Goal: Task Accomplishment & Management: Manage account settings

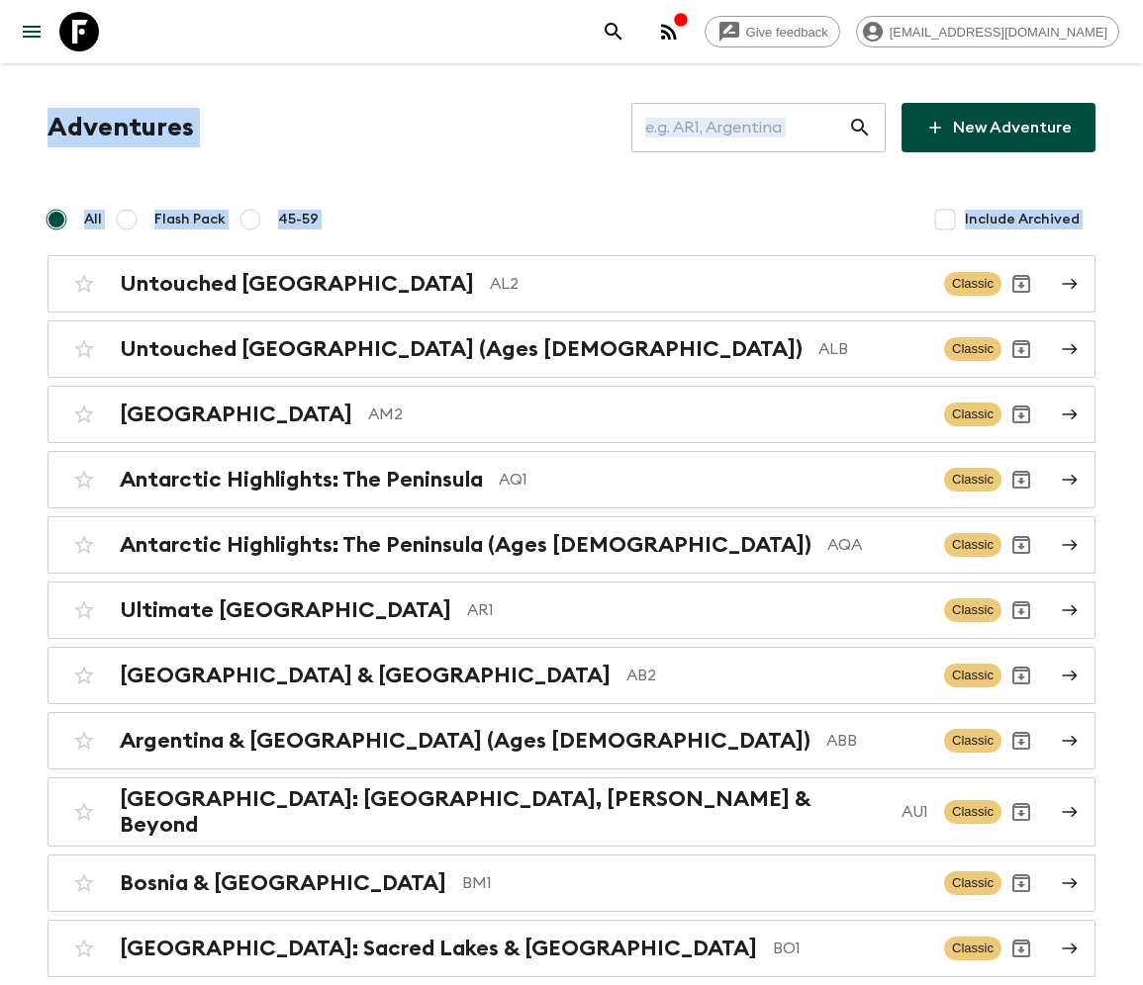
click at [862, 128] on icon at bounding box center [860, 128] width 24 height 24
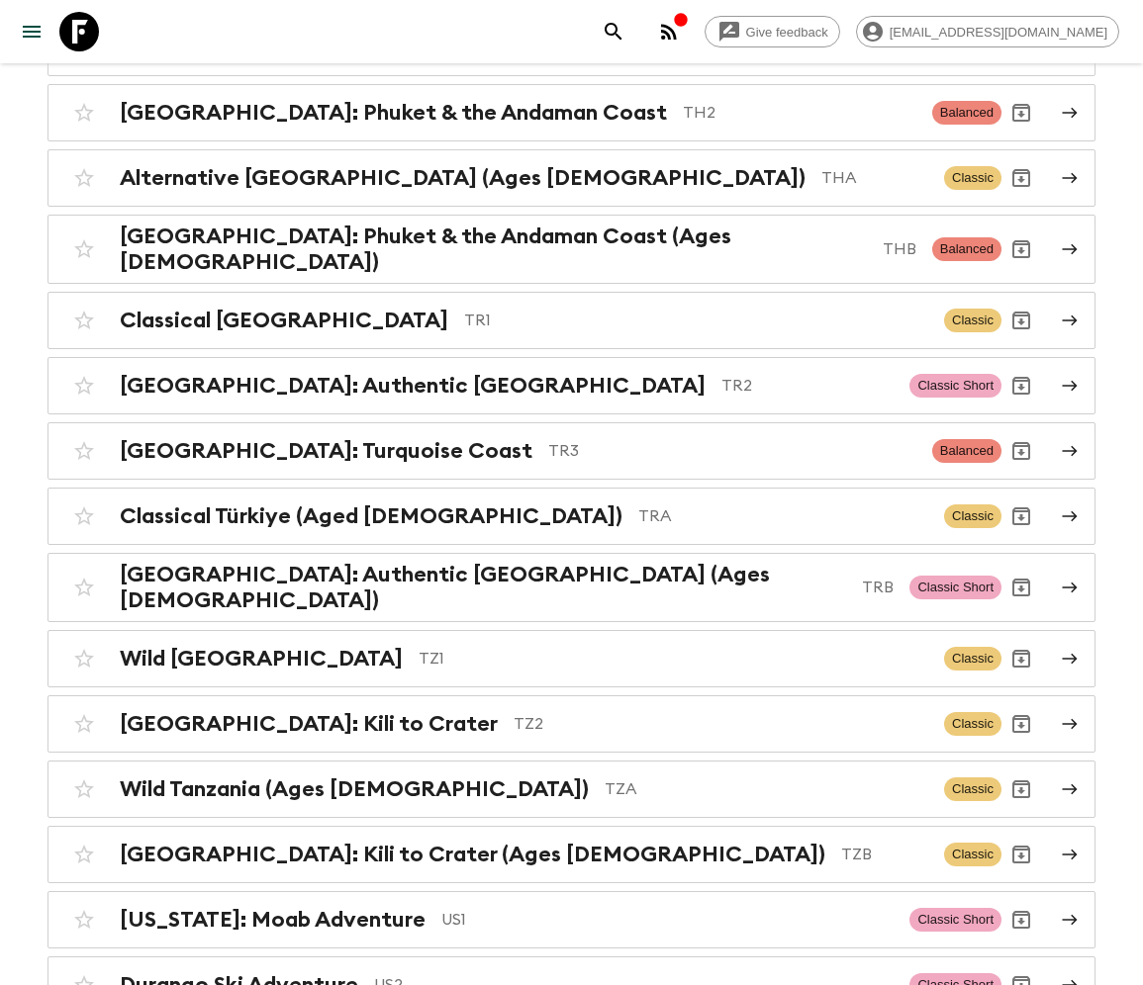
scroll to position [8342, 0]
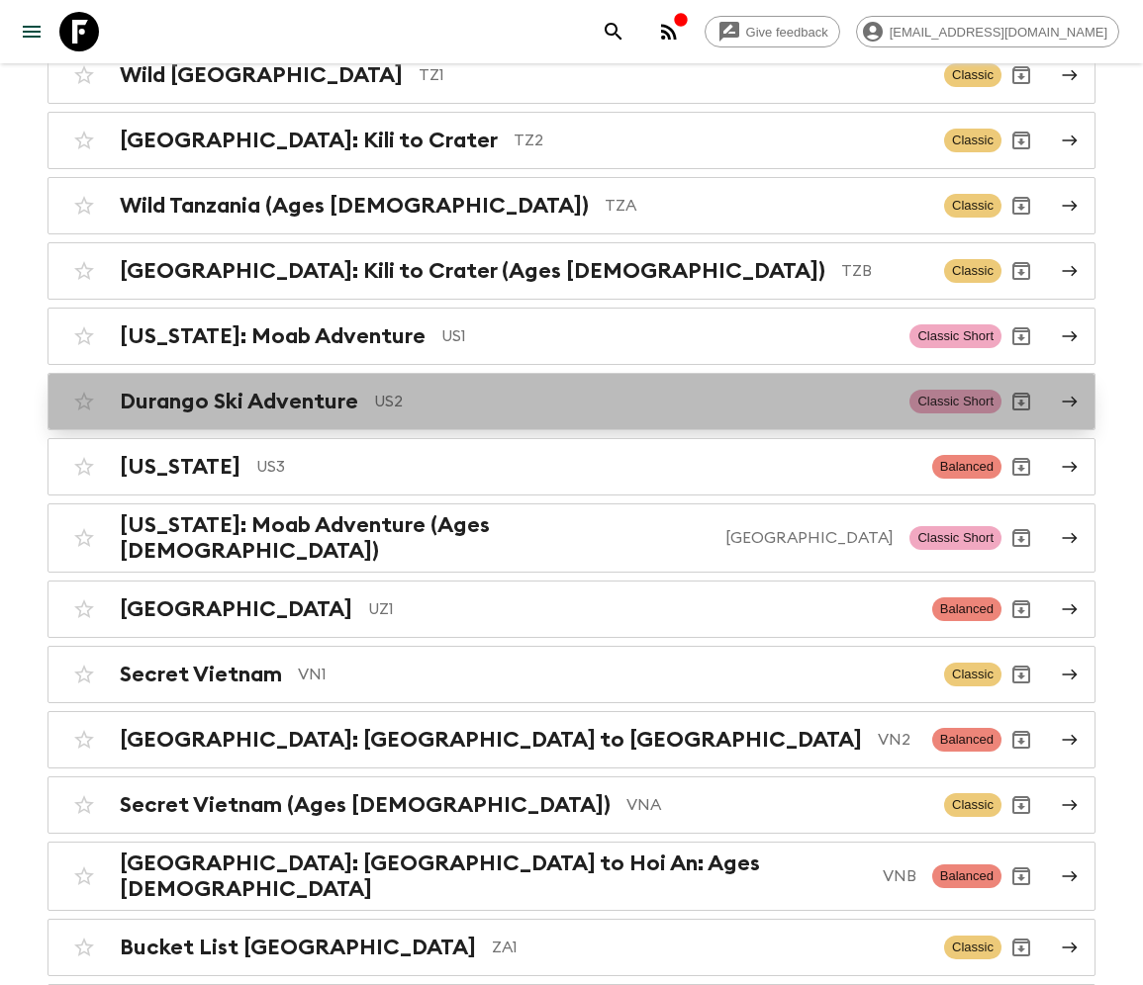
click at [748, 390] on p "US2" at bounding box center [633, 402] width 519 height 24
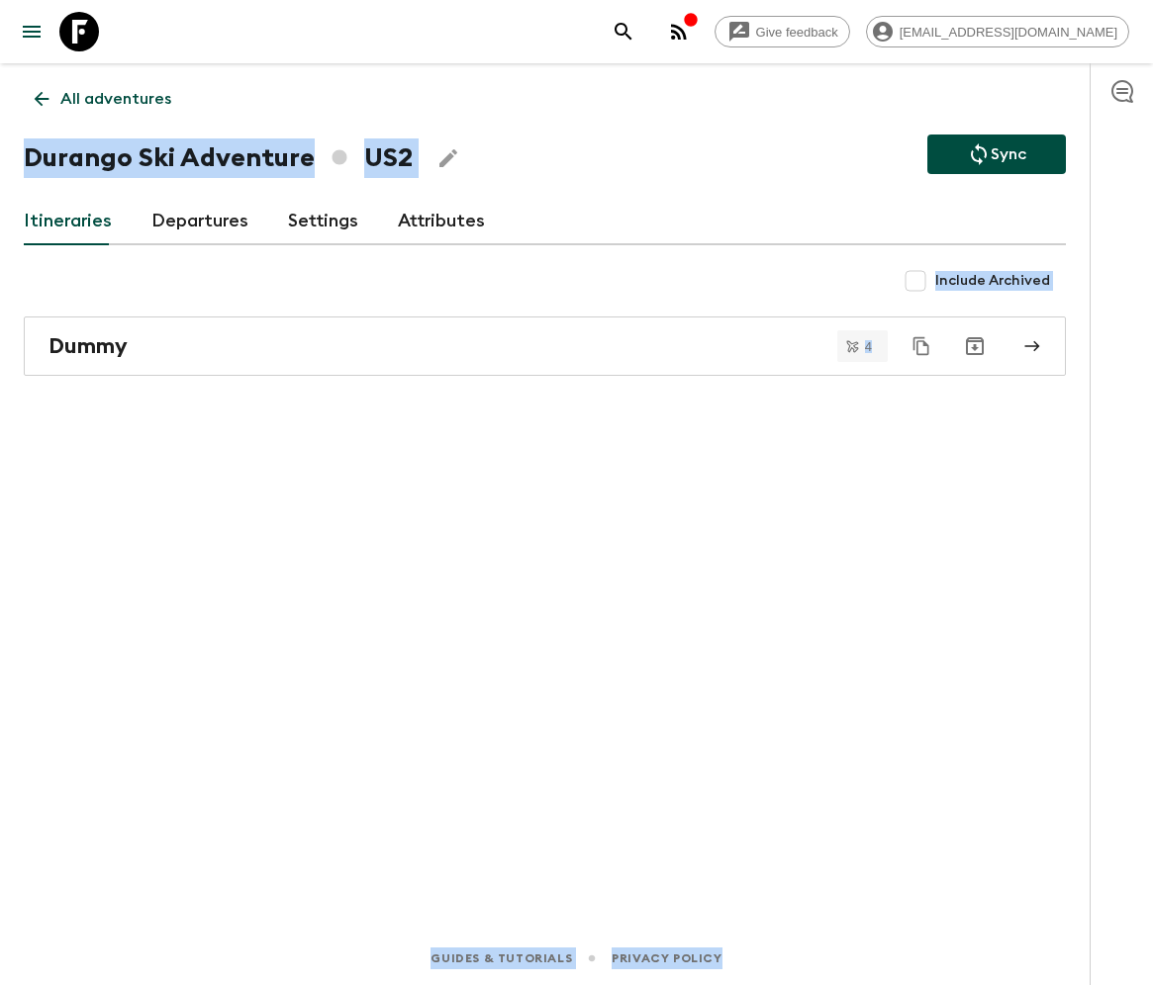
click at [98, 98] on p "All adventures" at bounding box center [115, 99] width 111 height 24
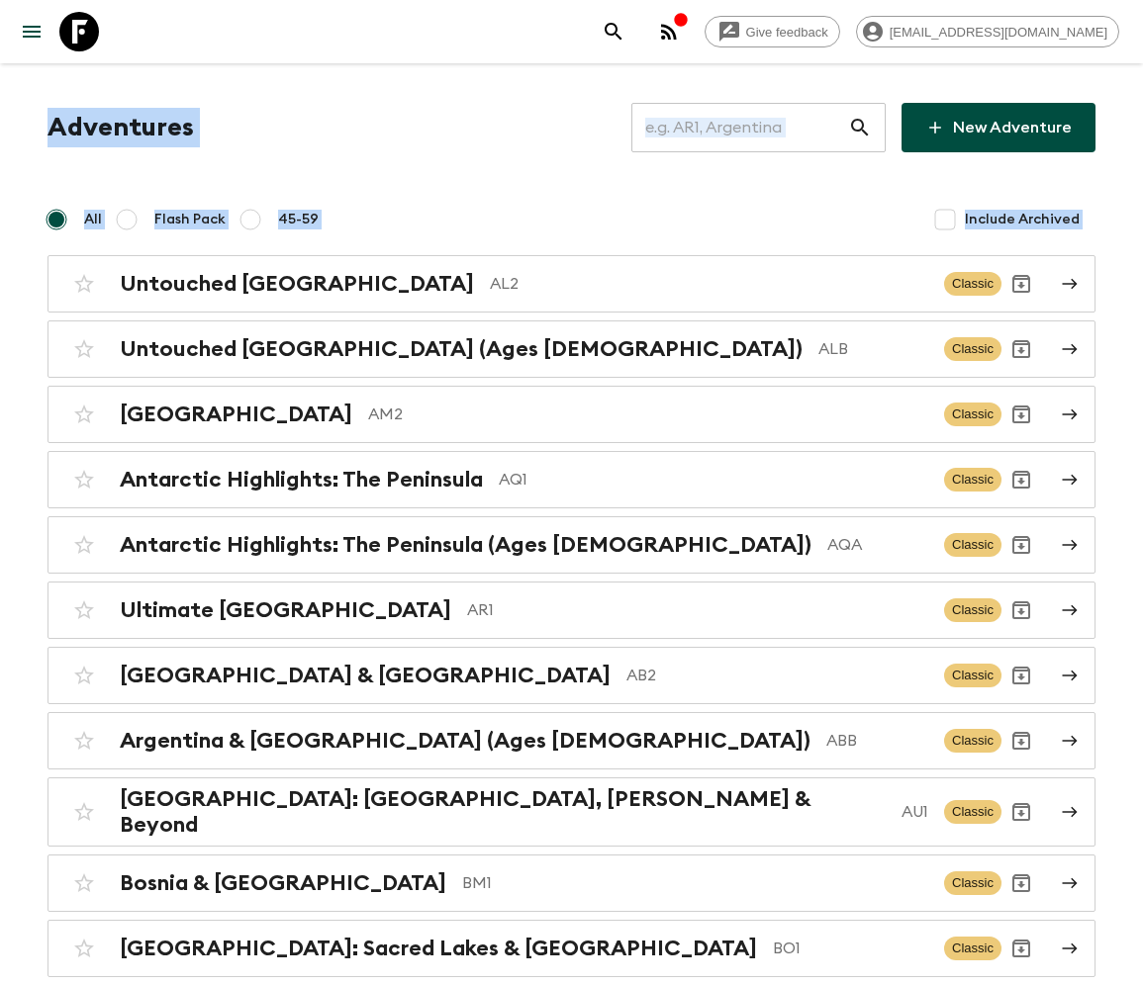
click at [782, 128] on input "text" at bounding box center [739, 127] width 217 height 55
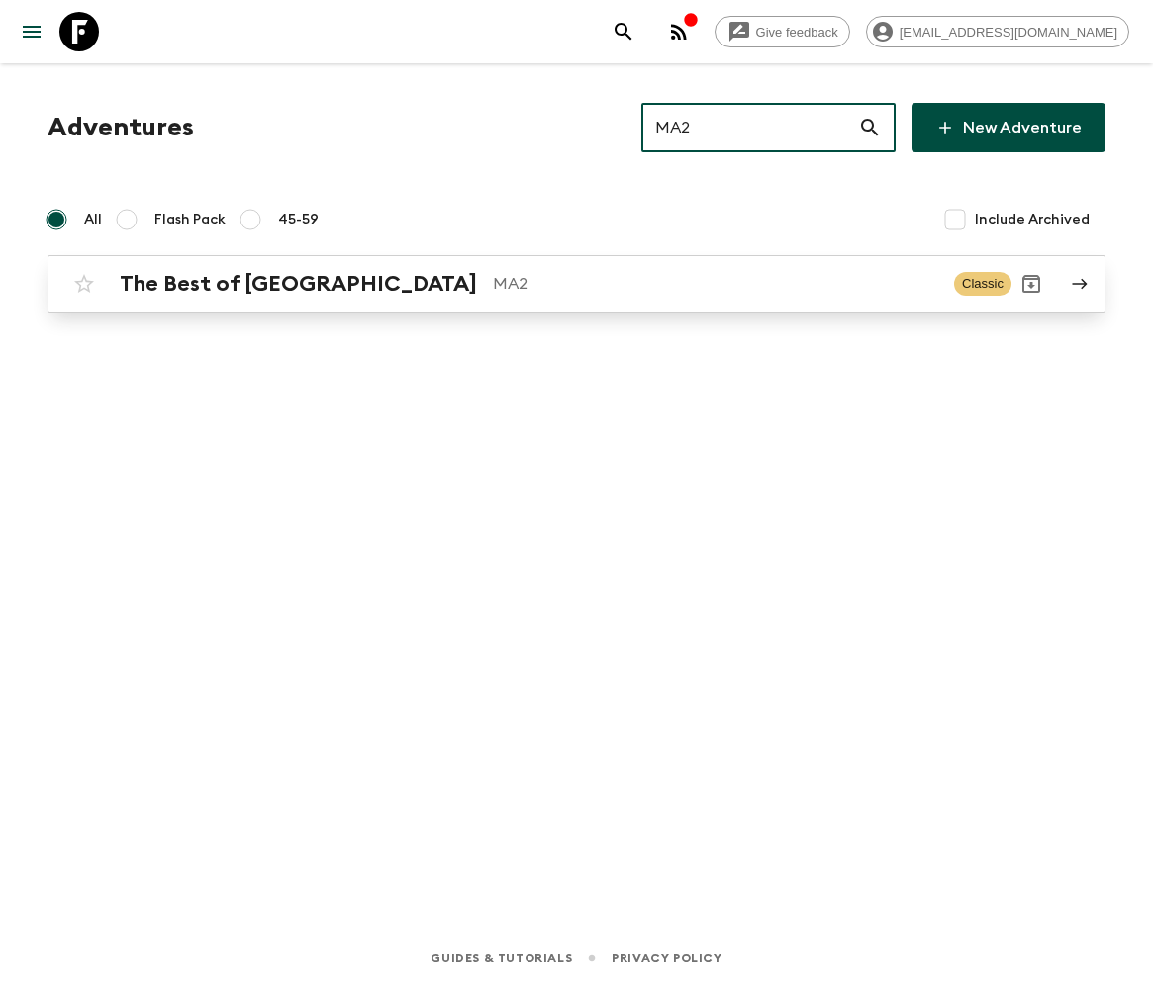
type input "MA2"
click at [224, 282] on h2 "The Best of [GEOGRAPHIC_DATA]" at bounding box center [298, 284] width 357 height 26
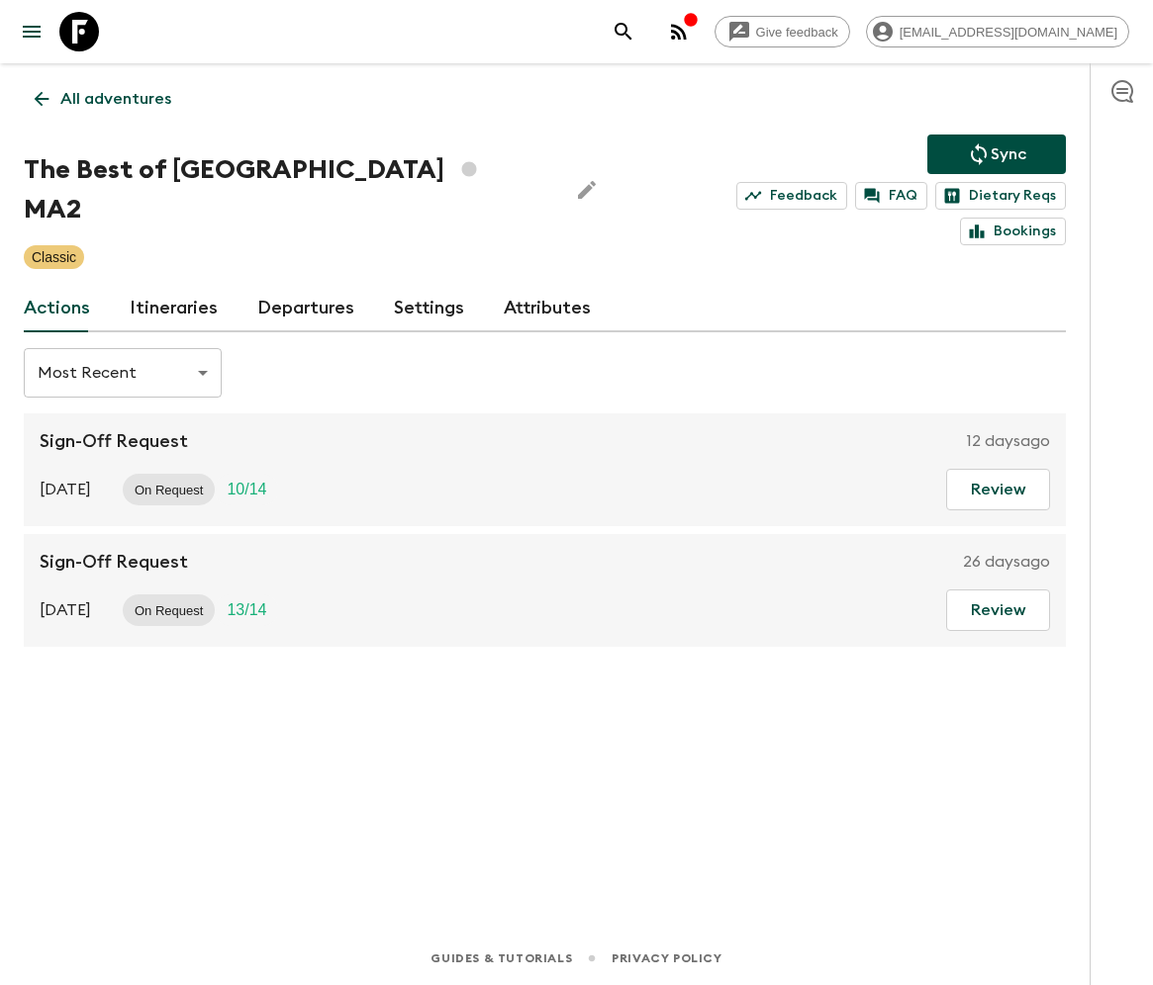
click at [300, 285] on link "Departures" at bounding box center [305, 308] width 97 height 47
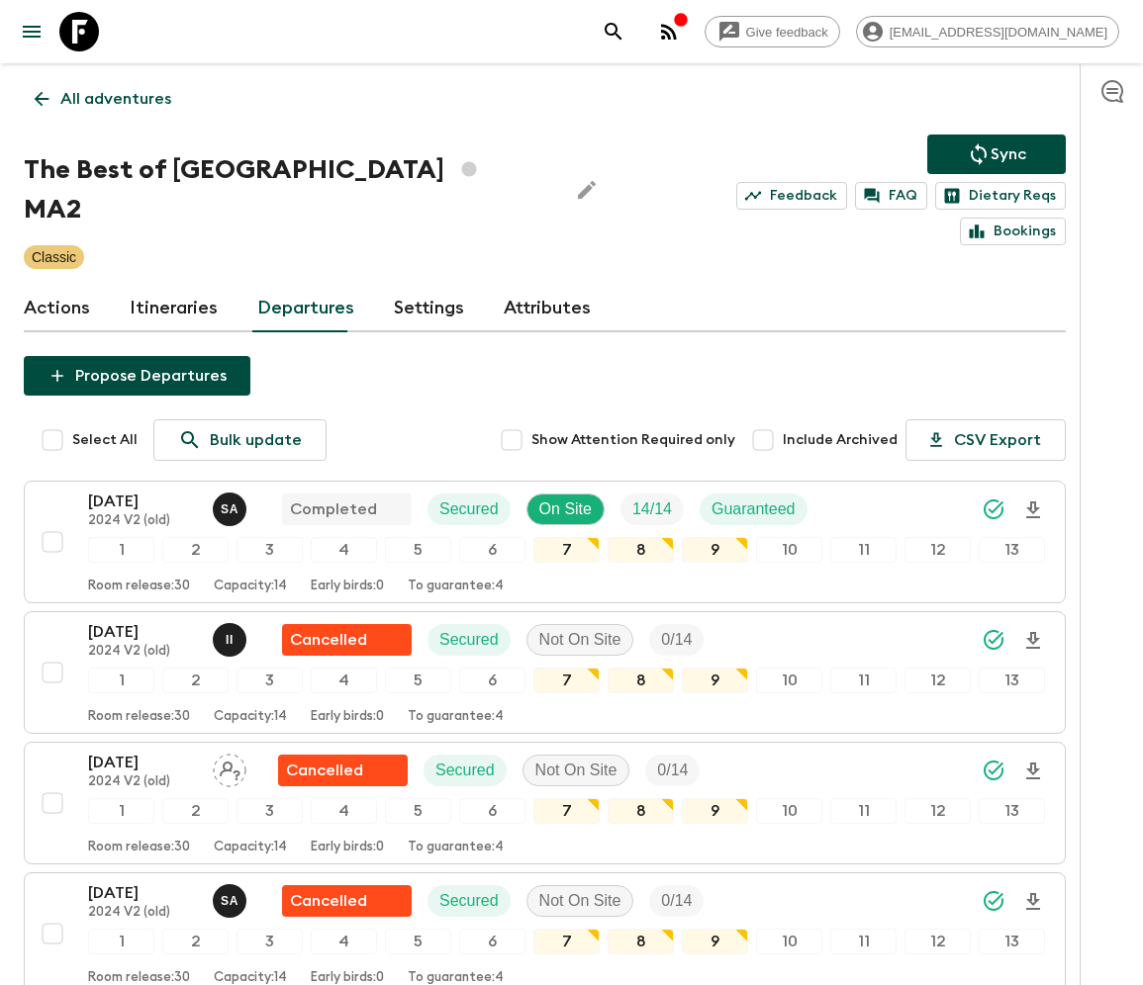
scroll to position [3973, 0]
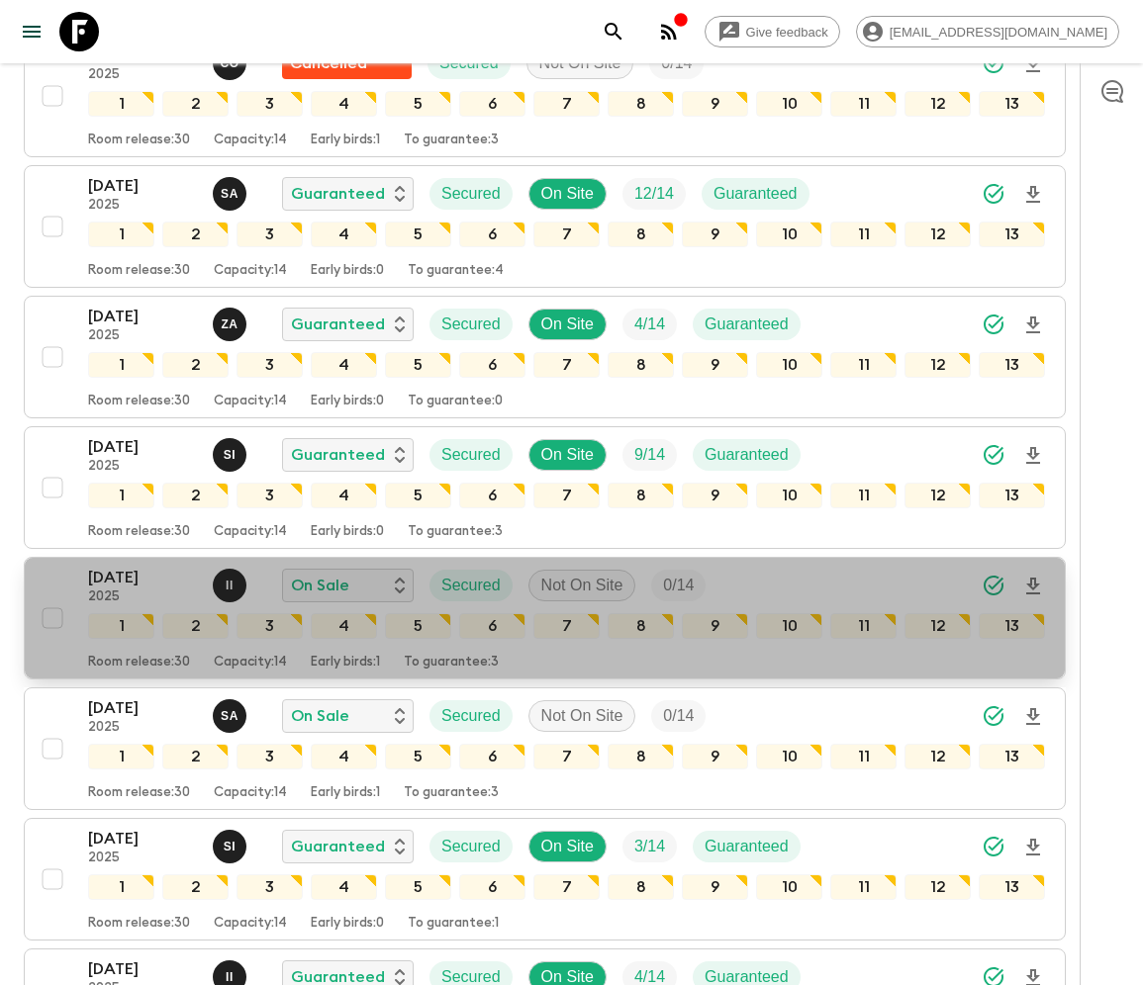
click at [50, 566] on div "[DATE] 2025 I I On Sale Secured Not On Site 0 / 14 1 2 3 4 5 6 7 8 9 10 11 12 1…" at bounding box center [539, 618] width 1012 height 105
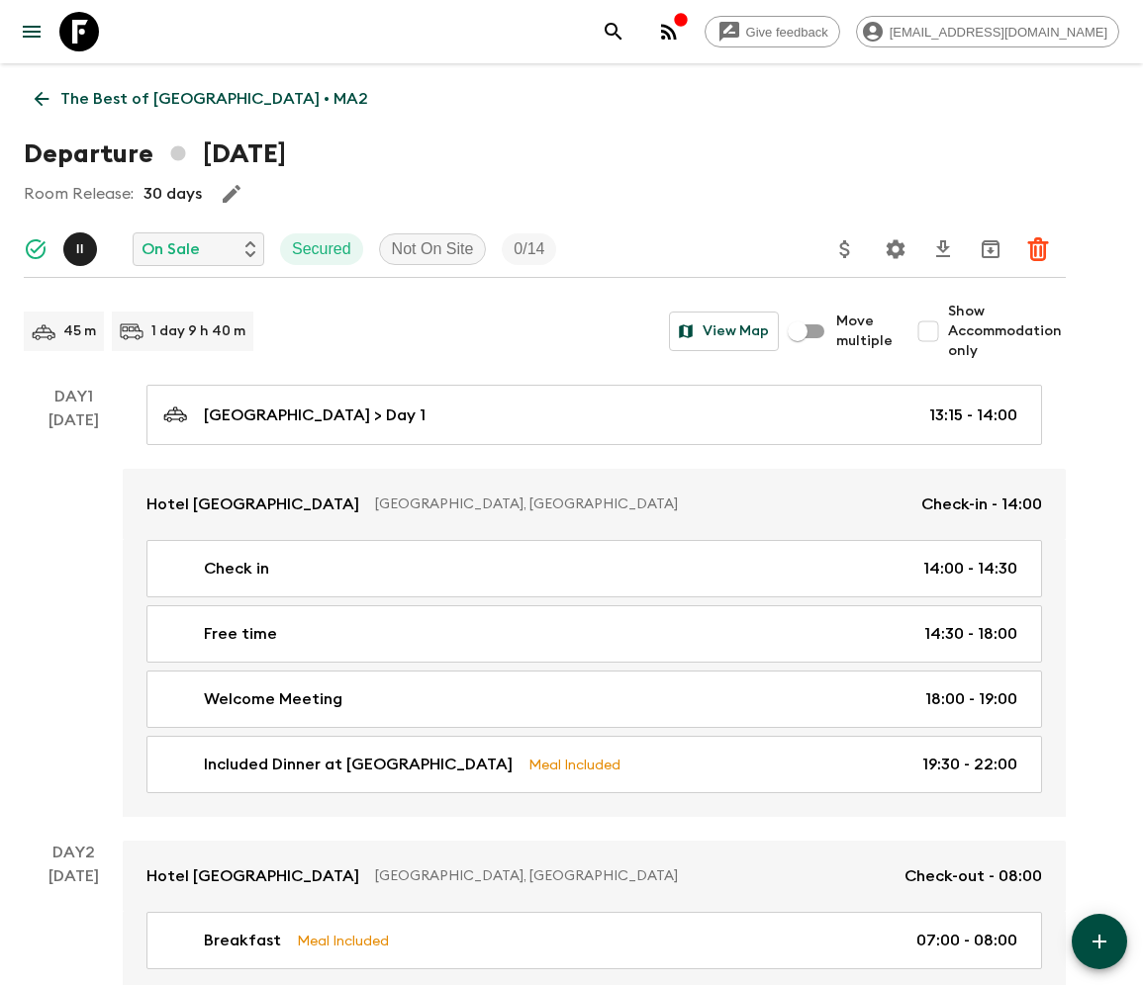
click at [45, 98] on icon at bounding box center [42, 99] width 22 height 22
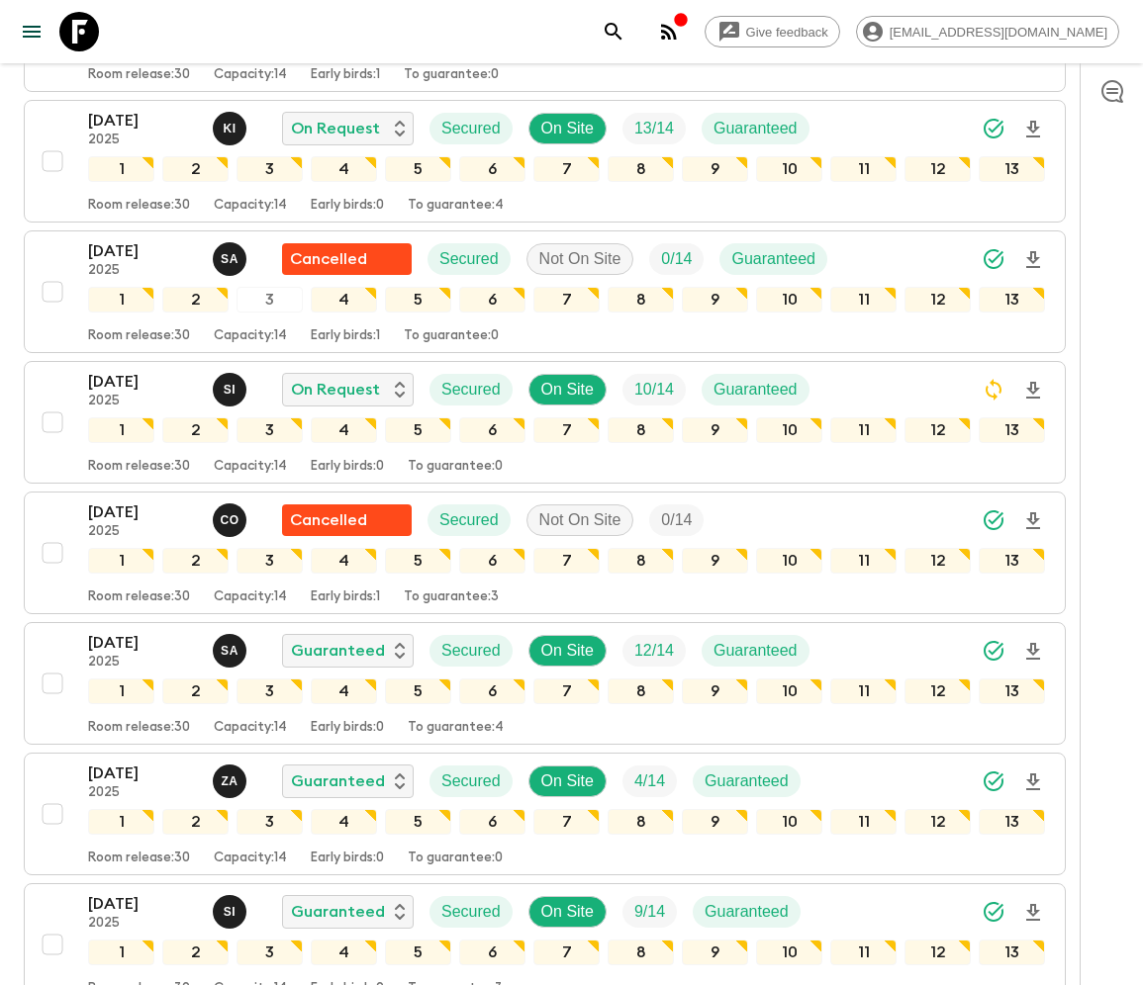
scroll to position [3562, 0]
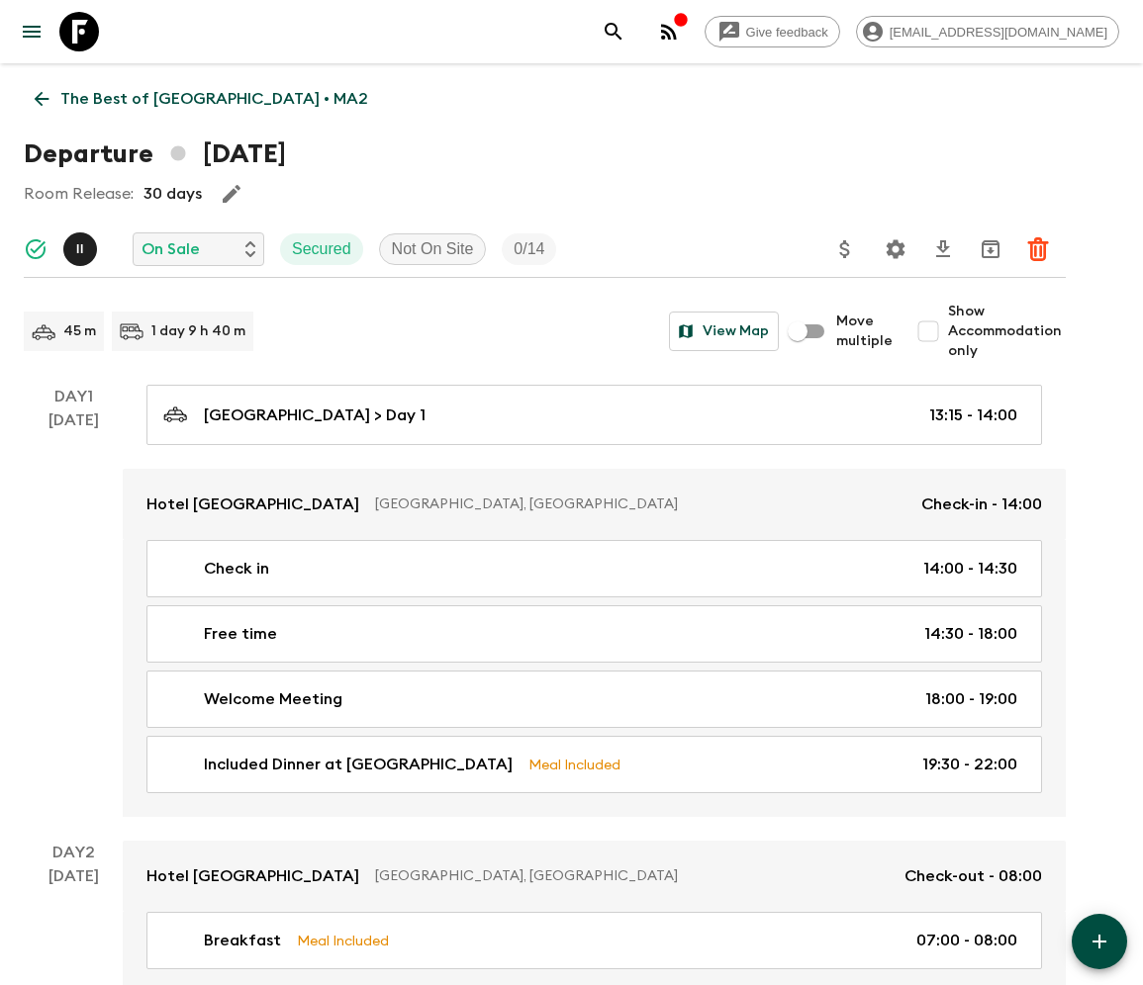
click at [1037, 248] on icon "Delete" at bounding box center [1038, 249] width 24 height 24
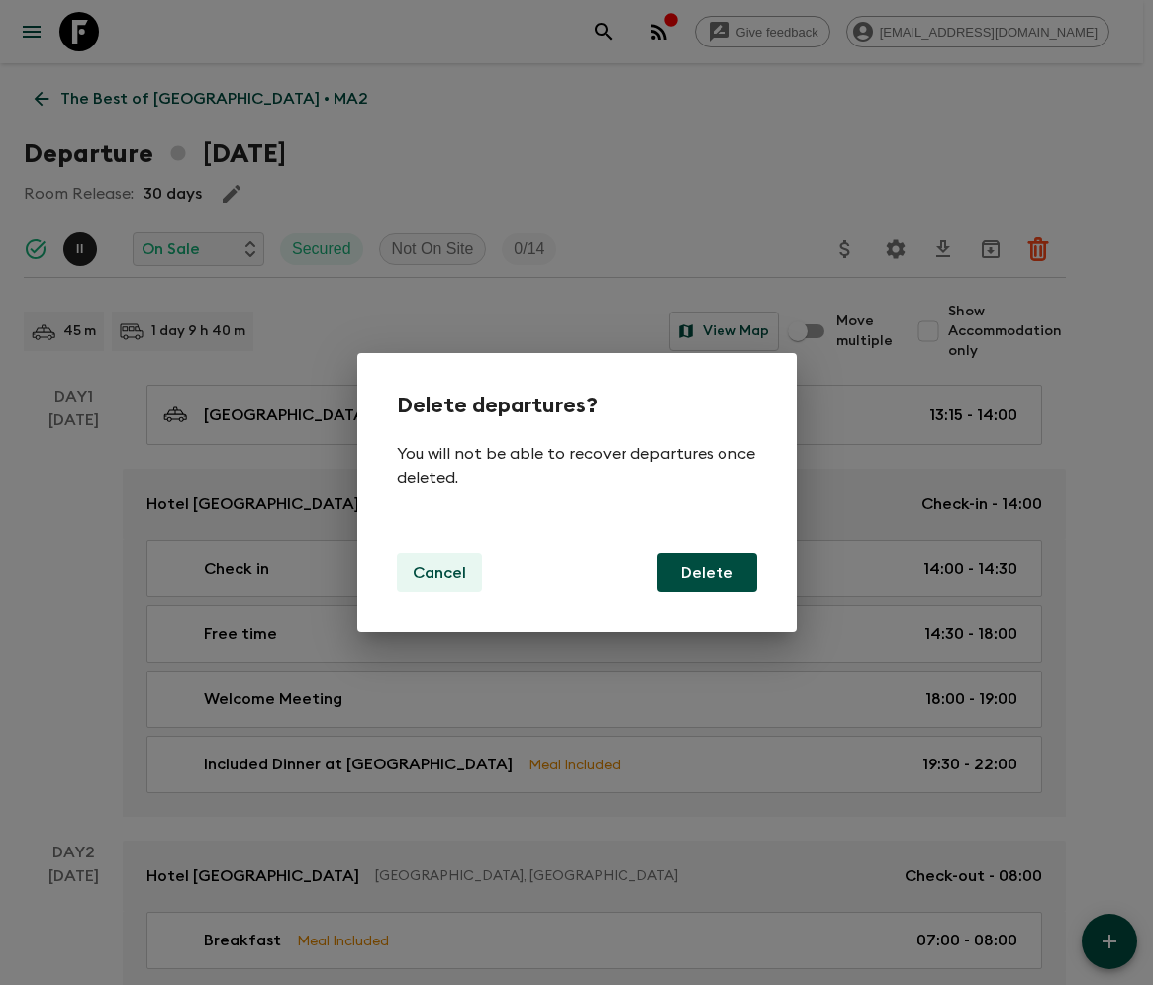
click at [438, 572] on p "Cancel" at bounding box center [439, 573] width 53 height 24
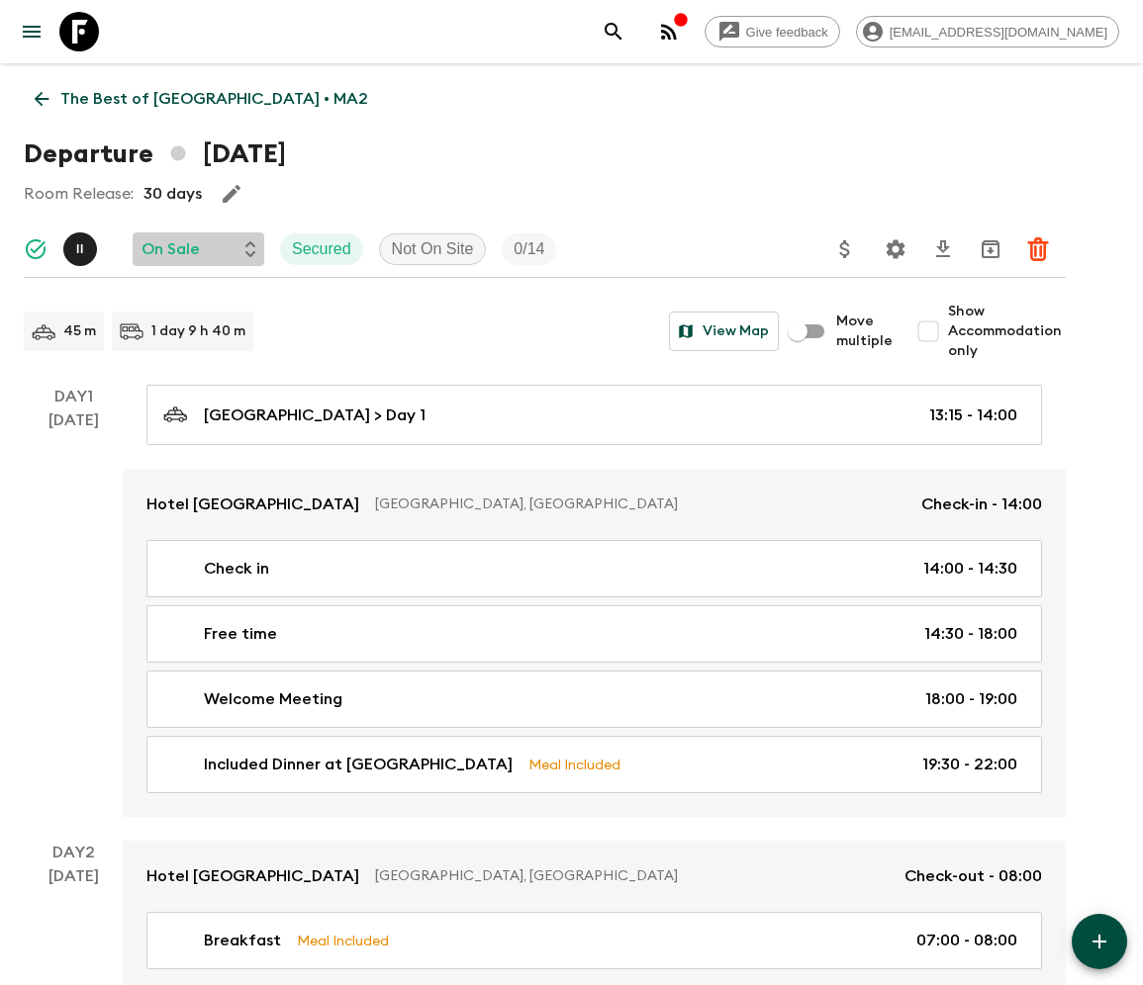
click at [248, 248] on icon at bounding box center [250, 249] width 10 height 16
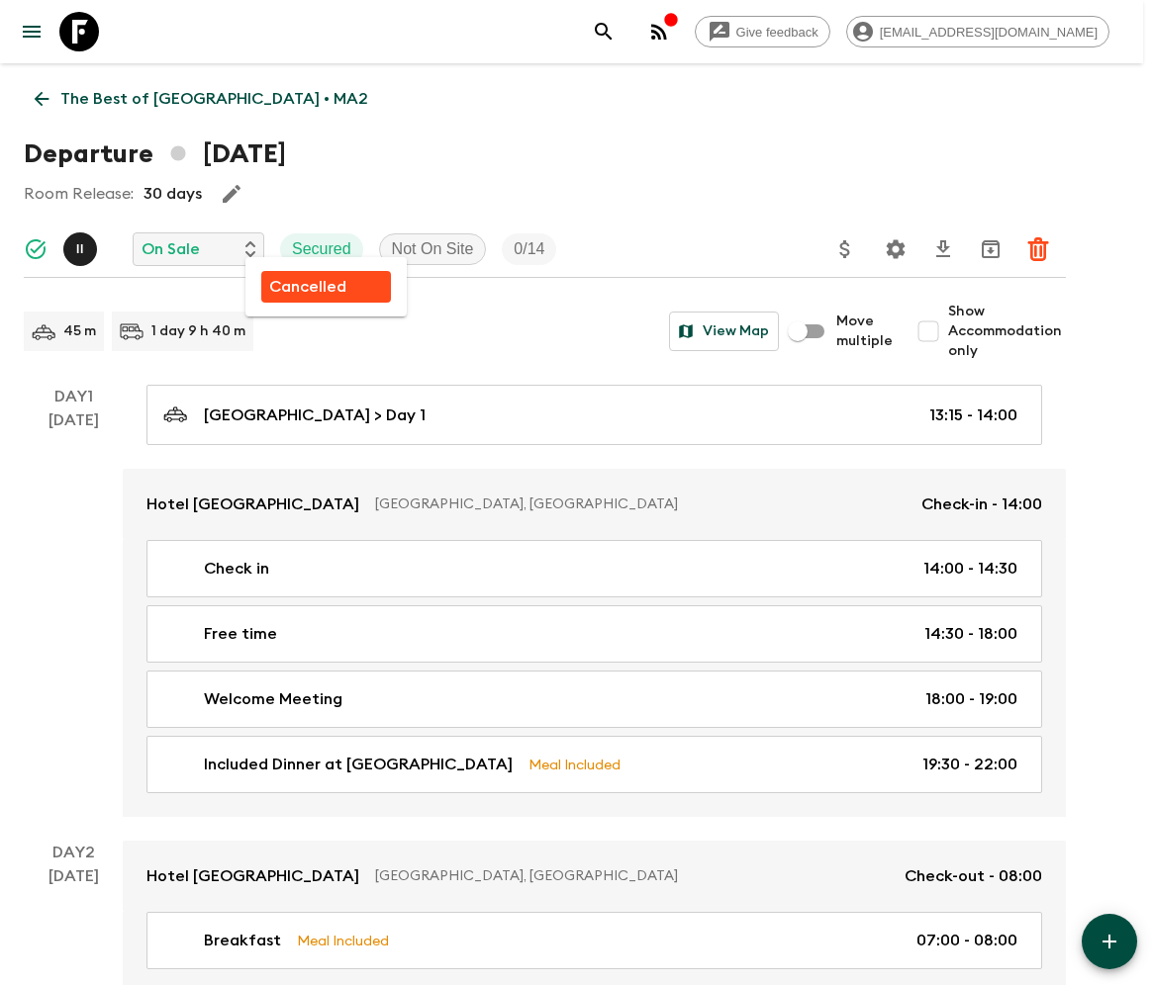
click at [307, 286] on p "Cancelled" at bounding box center [307, 287] width 77 height 24
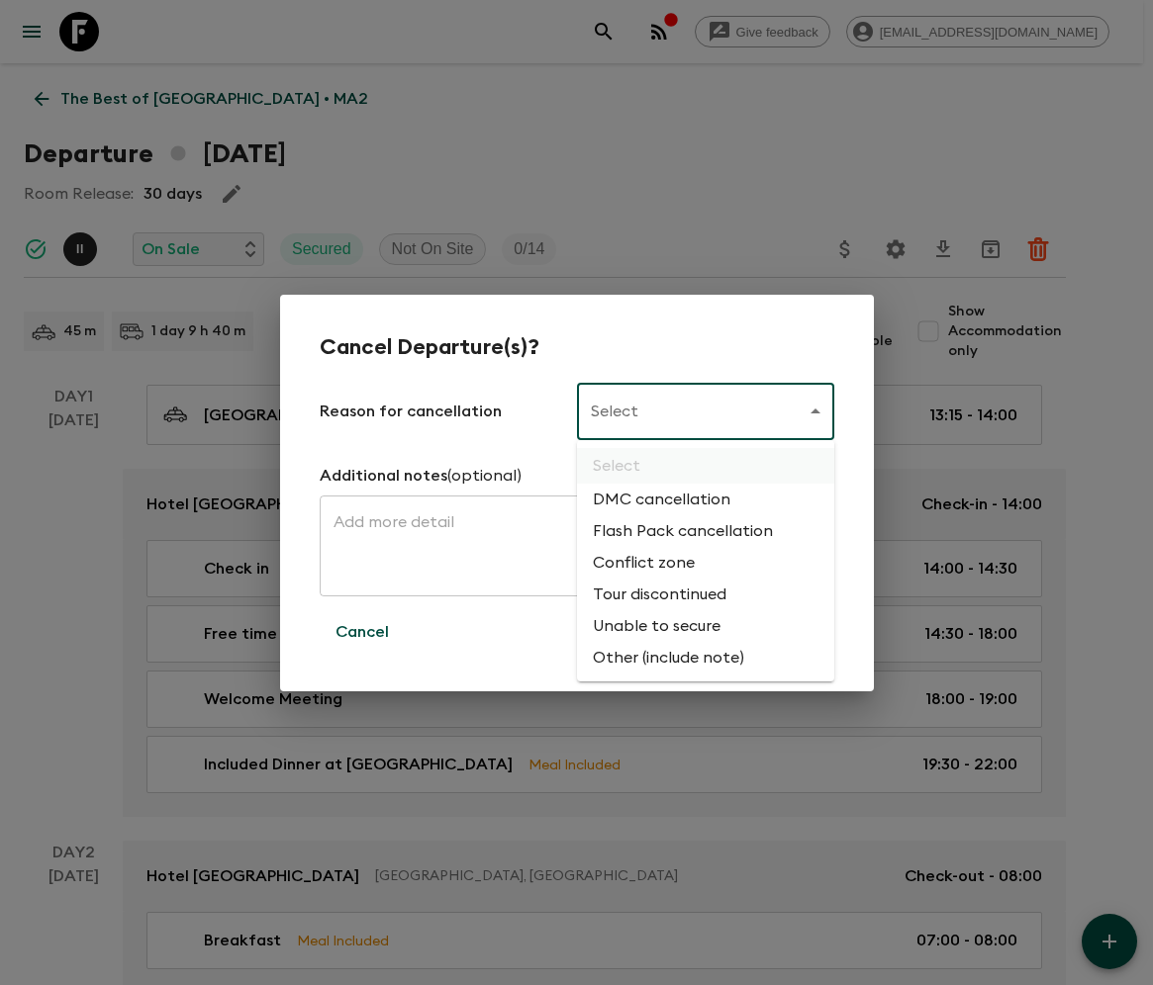
click at [679, 532] on li "Flash Pack cancellation" at bounding box center [705, 532] width 257 height 32
type input "FLASHPACK_CANCELLATION"
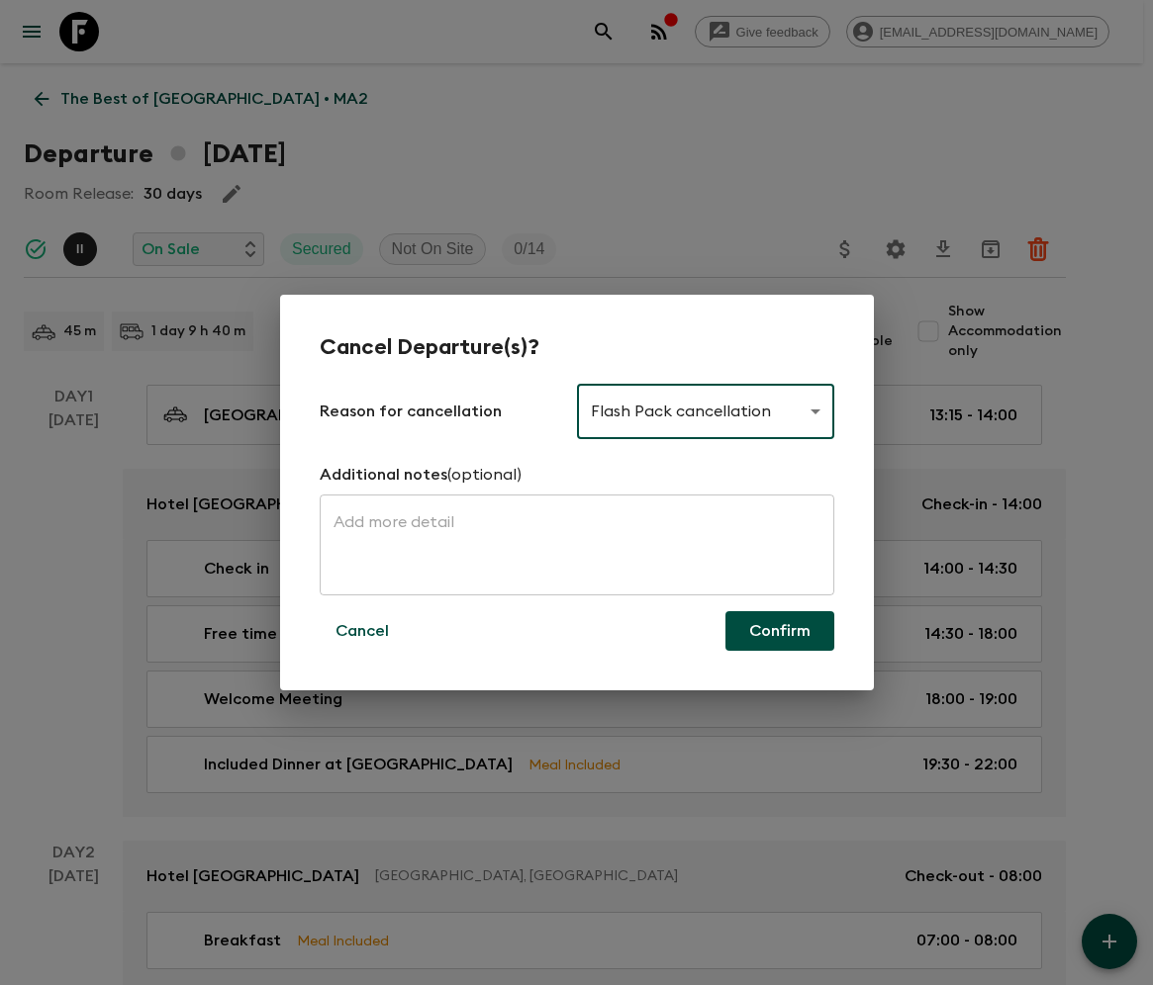
click at [780, 631] on button "Confirm" at bounding box center [779, 631] width 109 height 40
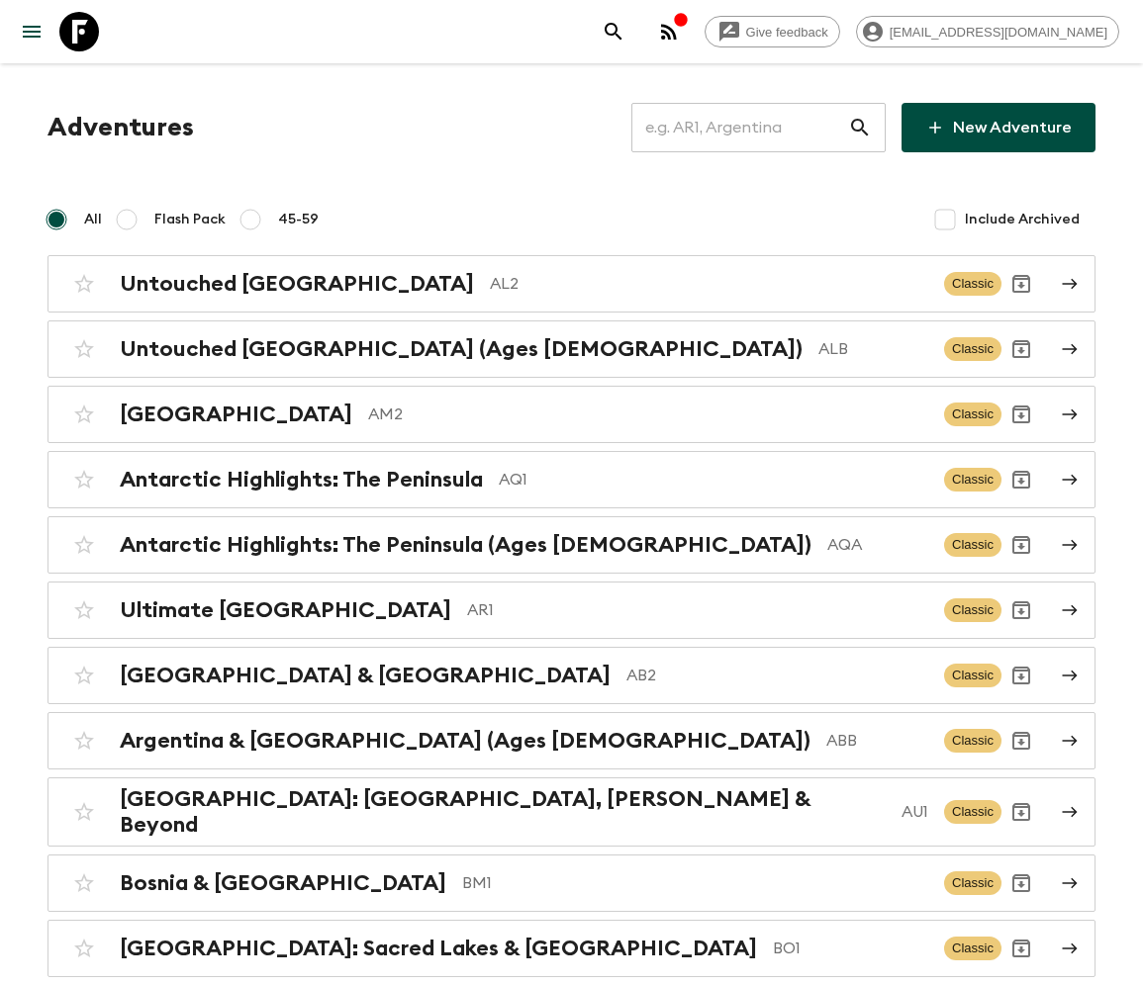
click at [755, 128] on input "text" at bounding box center [739, 127] width 217 height 55
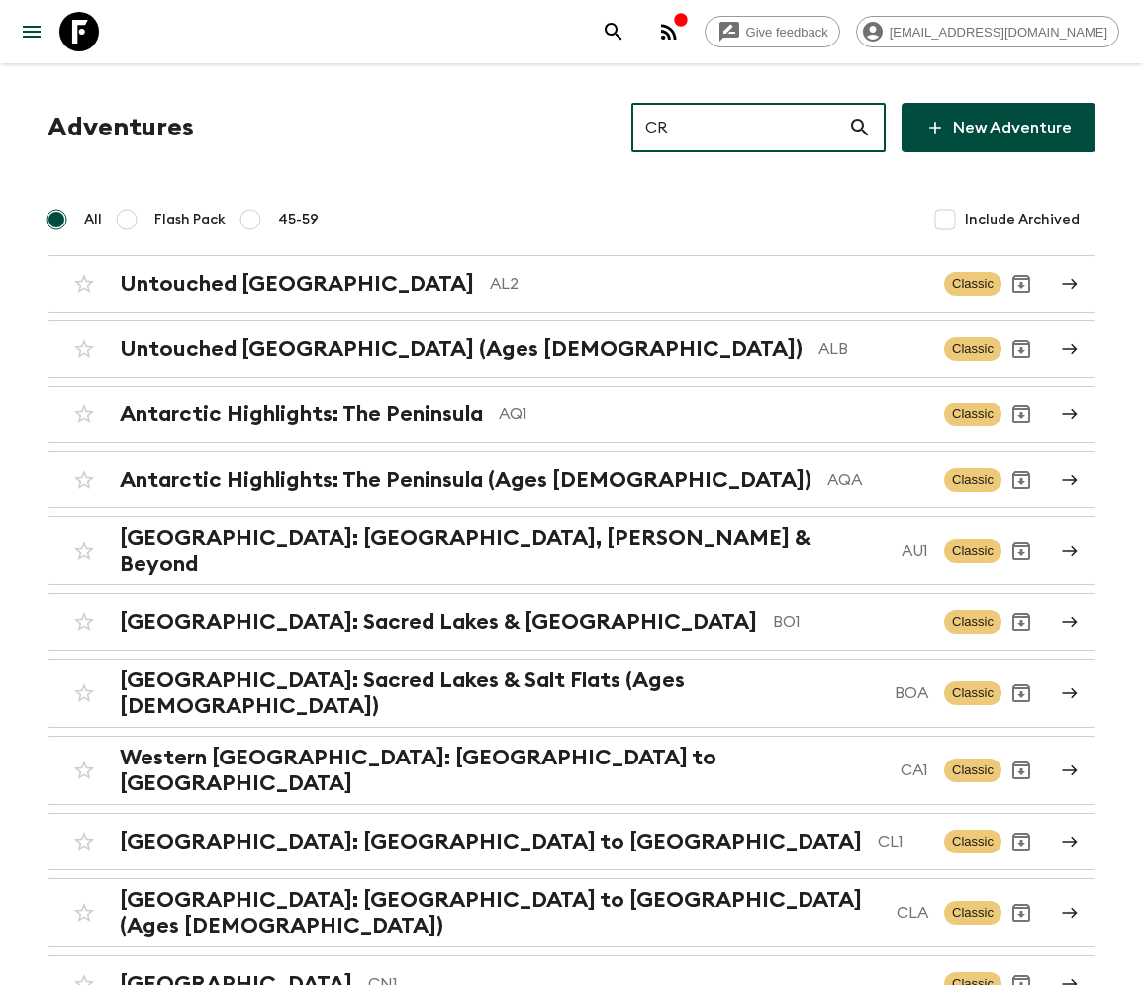
type input "CR1"
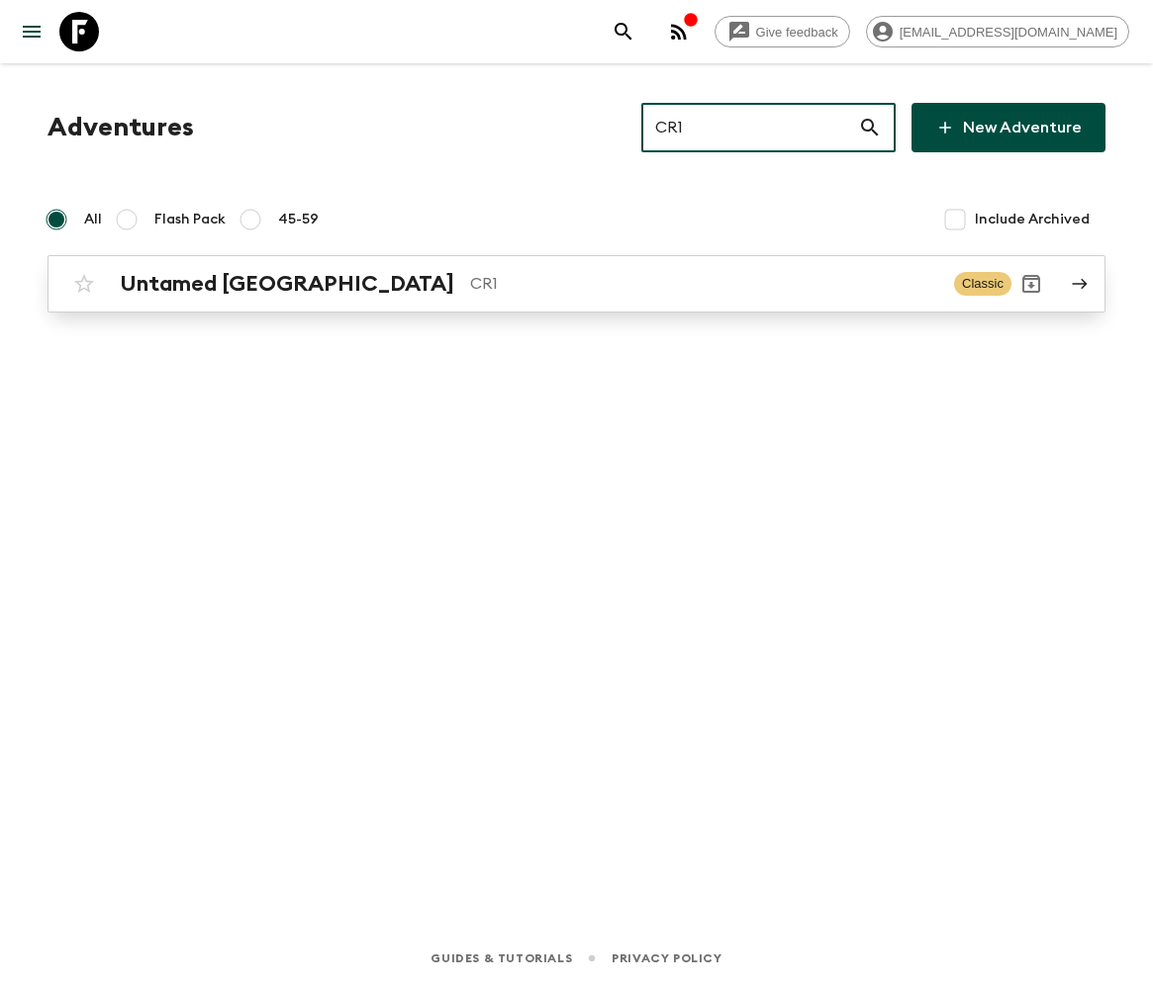
click at [226, 283] on h2 "Untamed [GEOGRAPHIC_DATA]" at bounding box center [287, 284] width 334 height 26
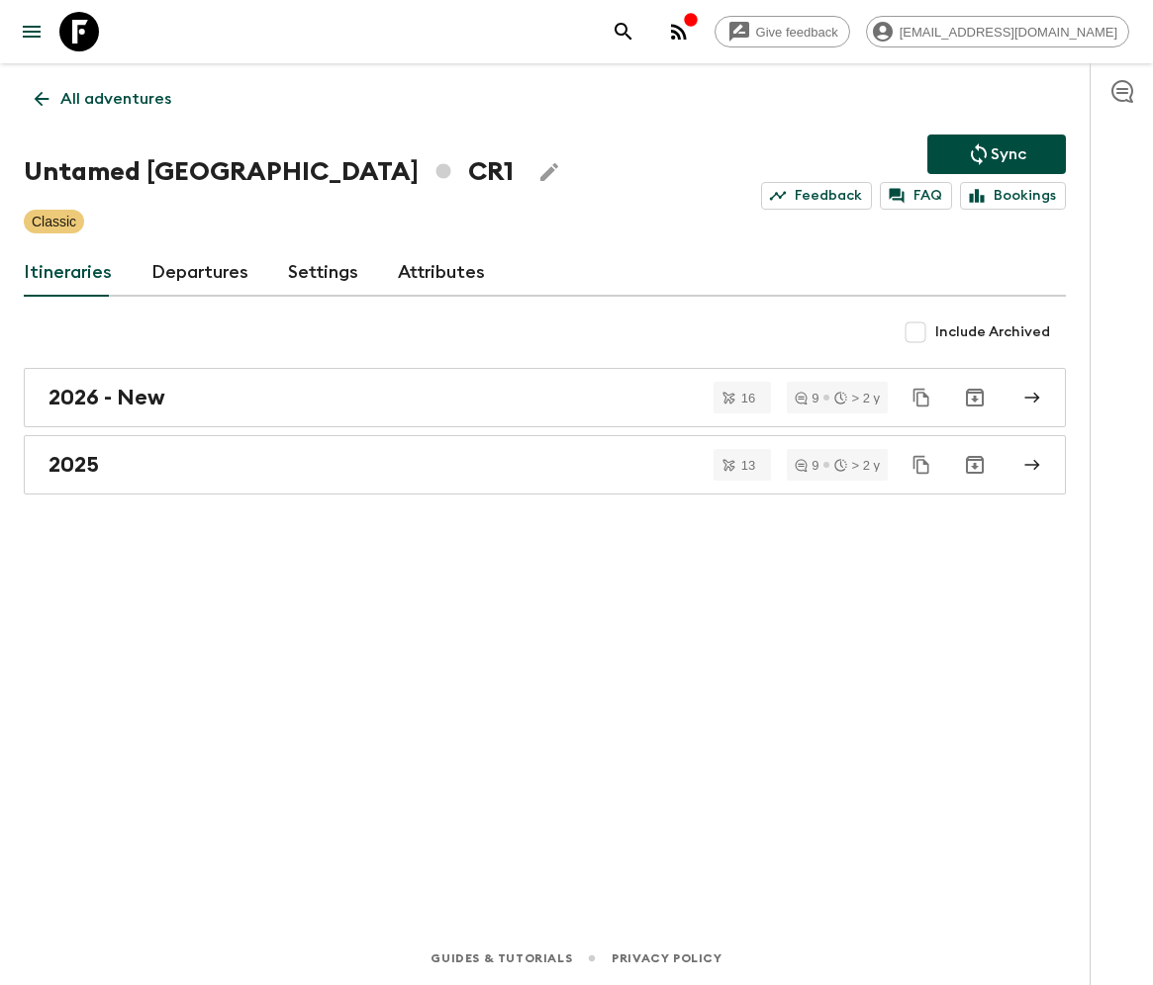
click at [196, 271] on link "Departures" at bounding box center [199, 272] width 97 height 47
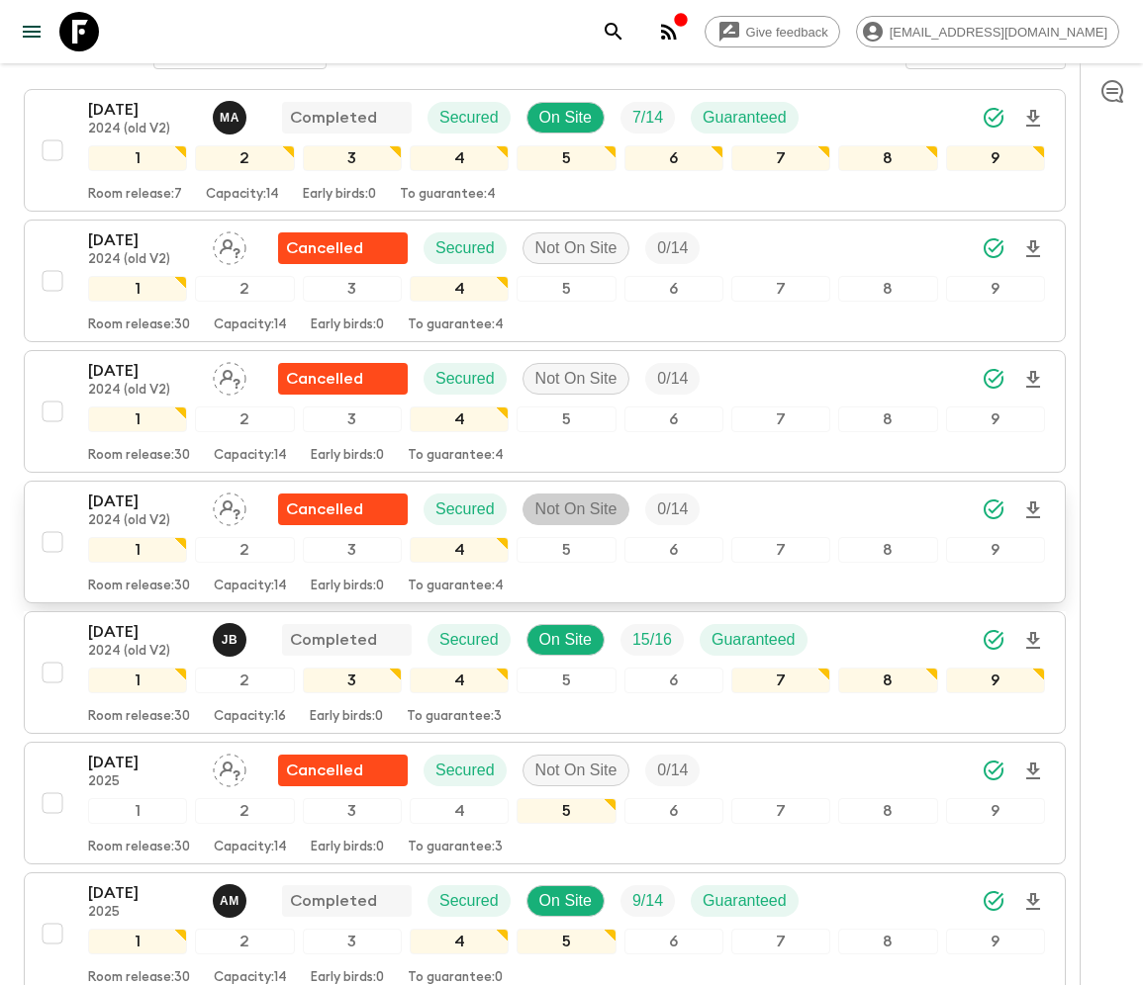
scroll to position [950, 0]
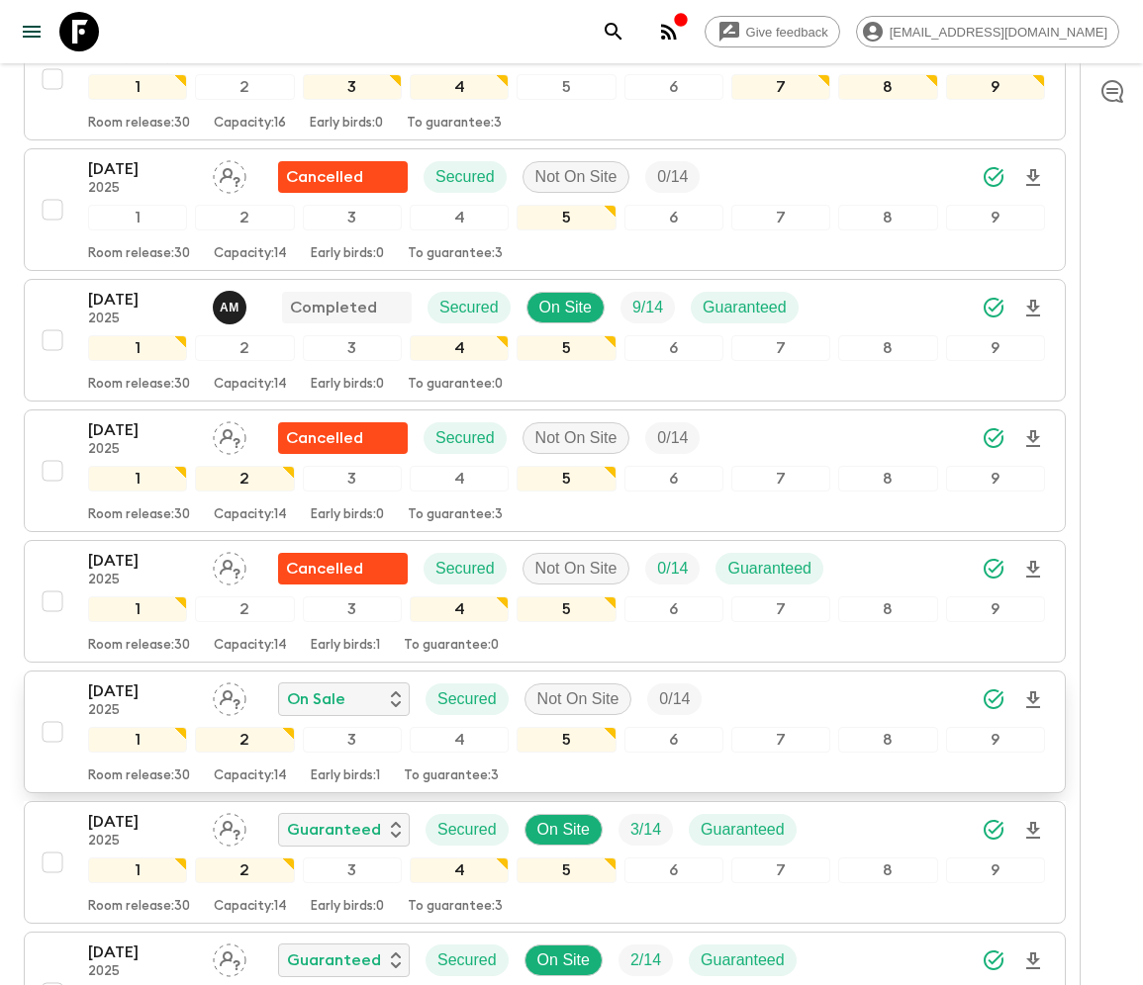
click at [49, 721] on input "checkbox" at bounding box center [53, 732] width 40 height 40
checkbox input "true"
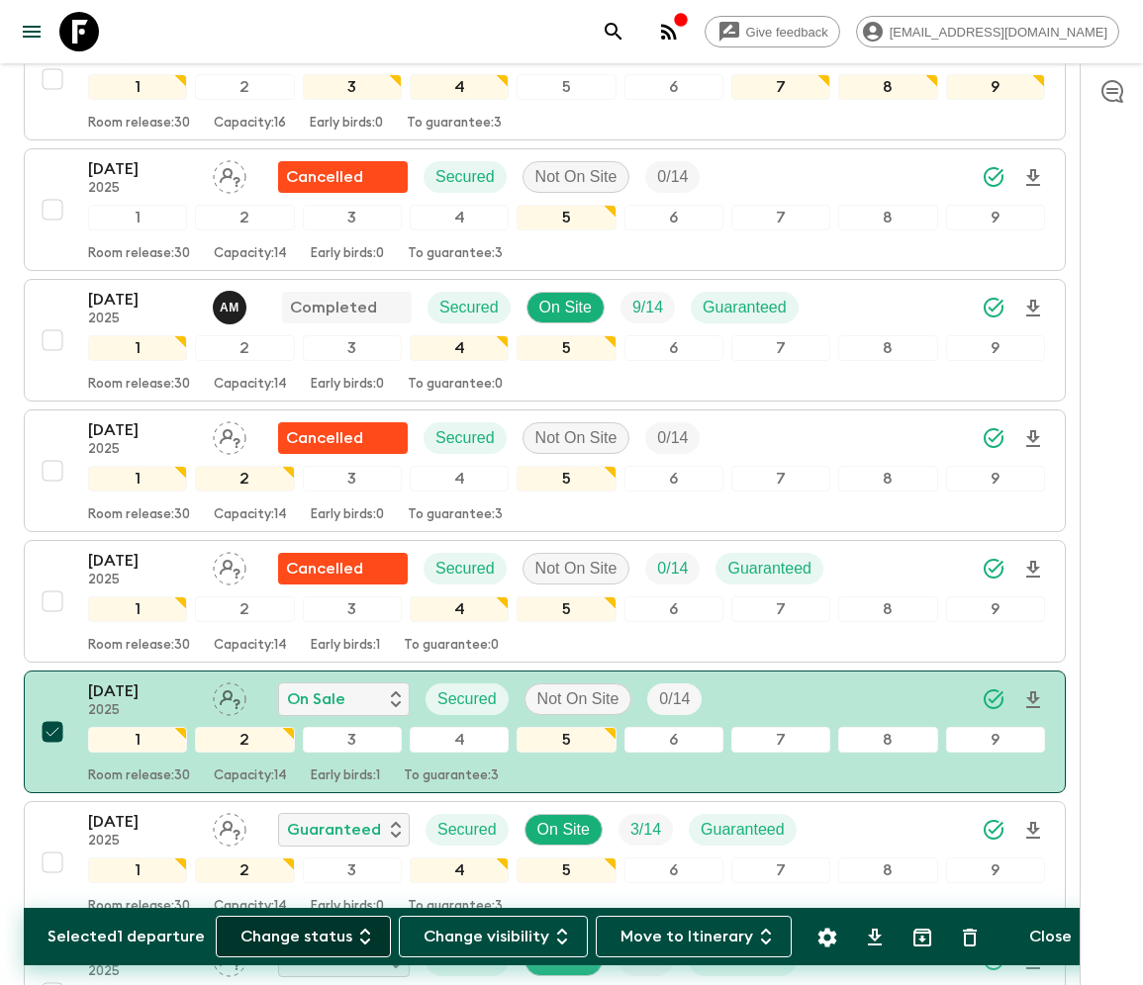
click at [315, 936] on button "Change status" at bounding box center [303, 937] width 175 height 42
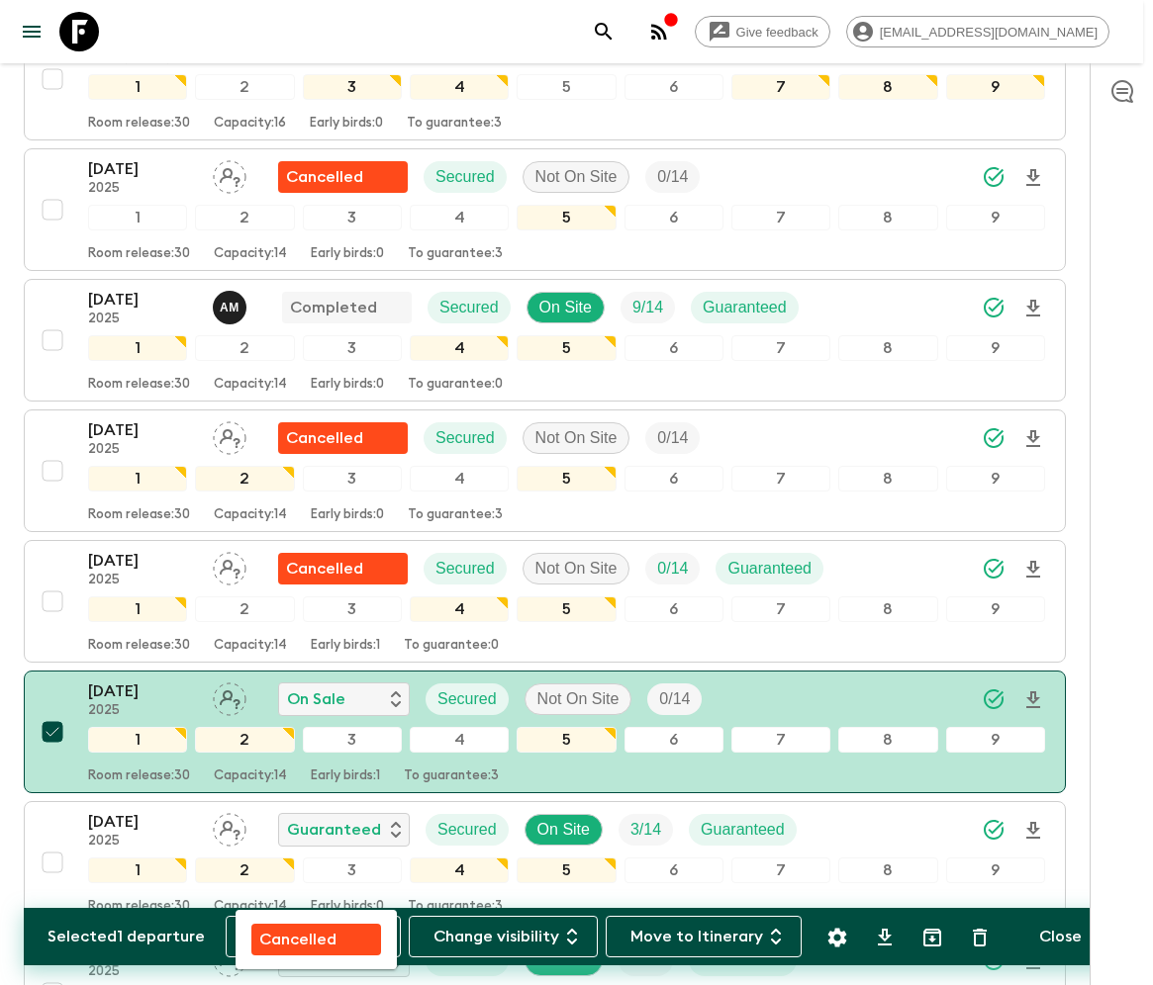
click at [316, 936] on p "Cancelled" at bounding box center [297, 940] width 77 height 24
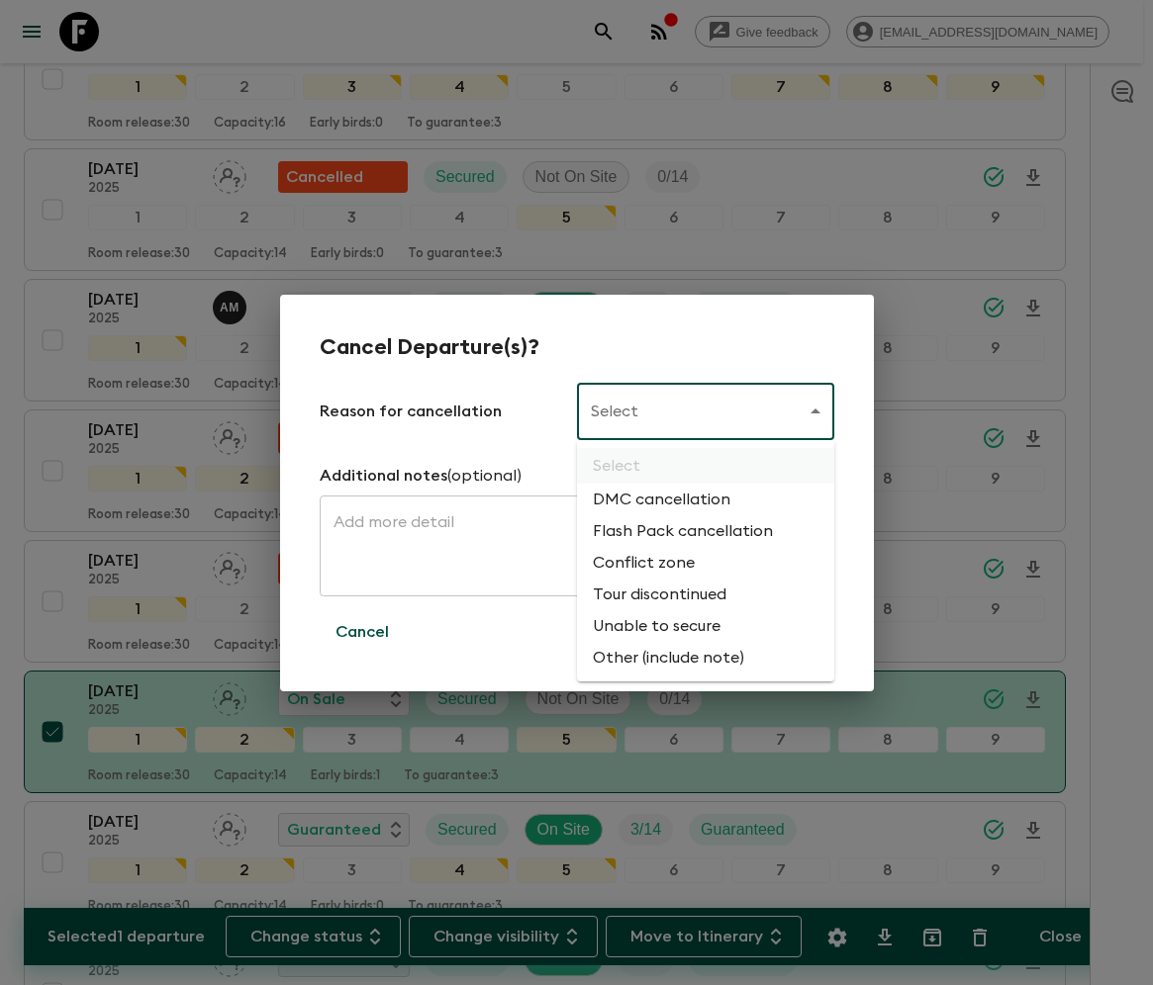
click at [679, 532] on li "Flash Pack cancellation" at bounding box center [705, 532] width 257 height 32
type input "FLASHPACK_CANCELLATION"
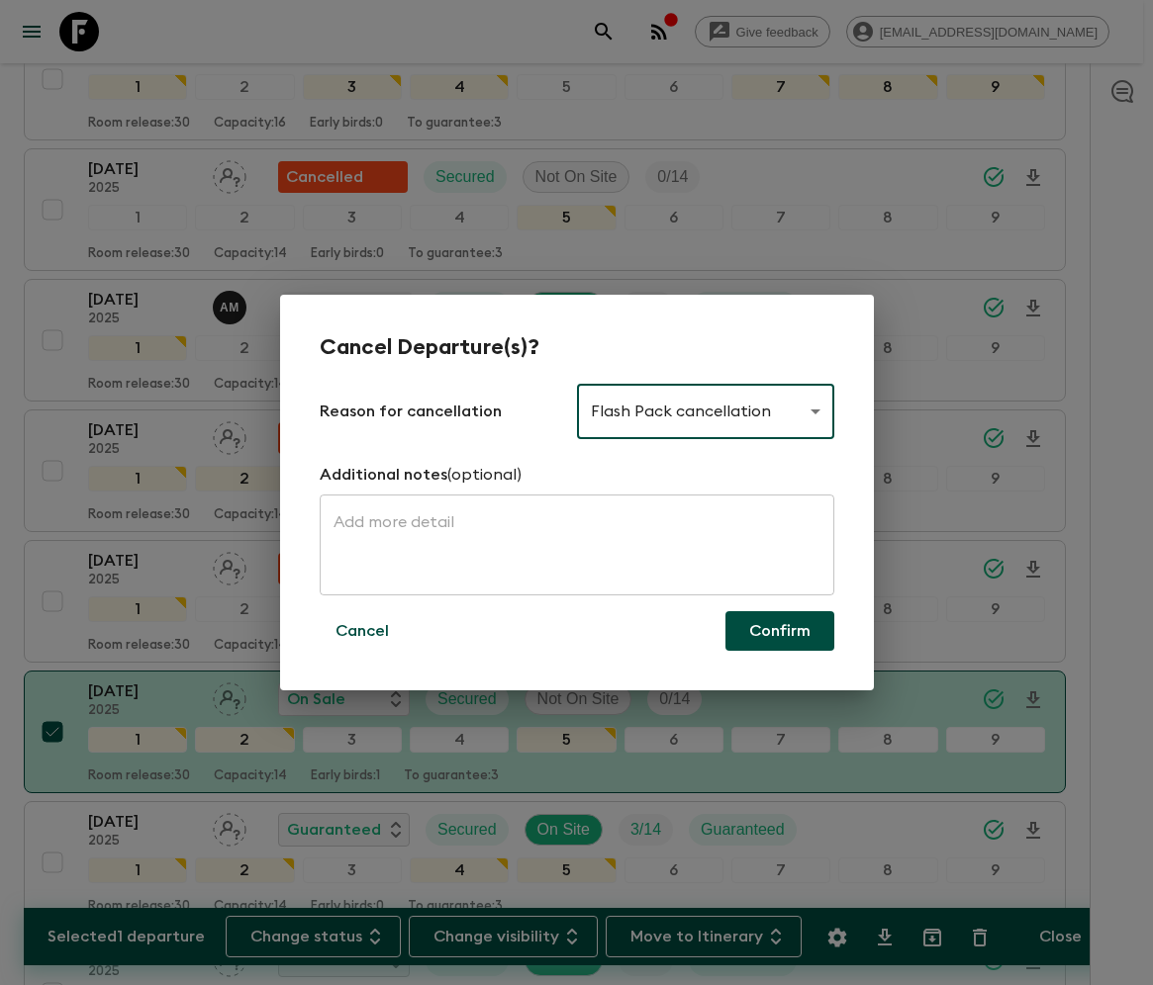
click at [780, 631] on button "Confirm" at bounding box center [779, 631] width 109 height 40
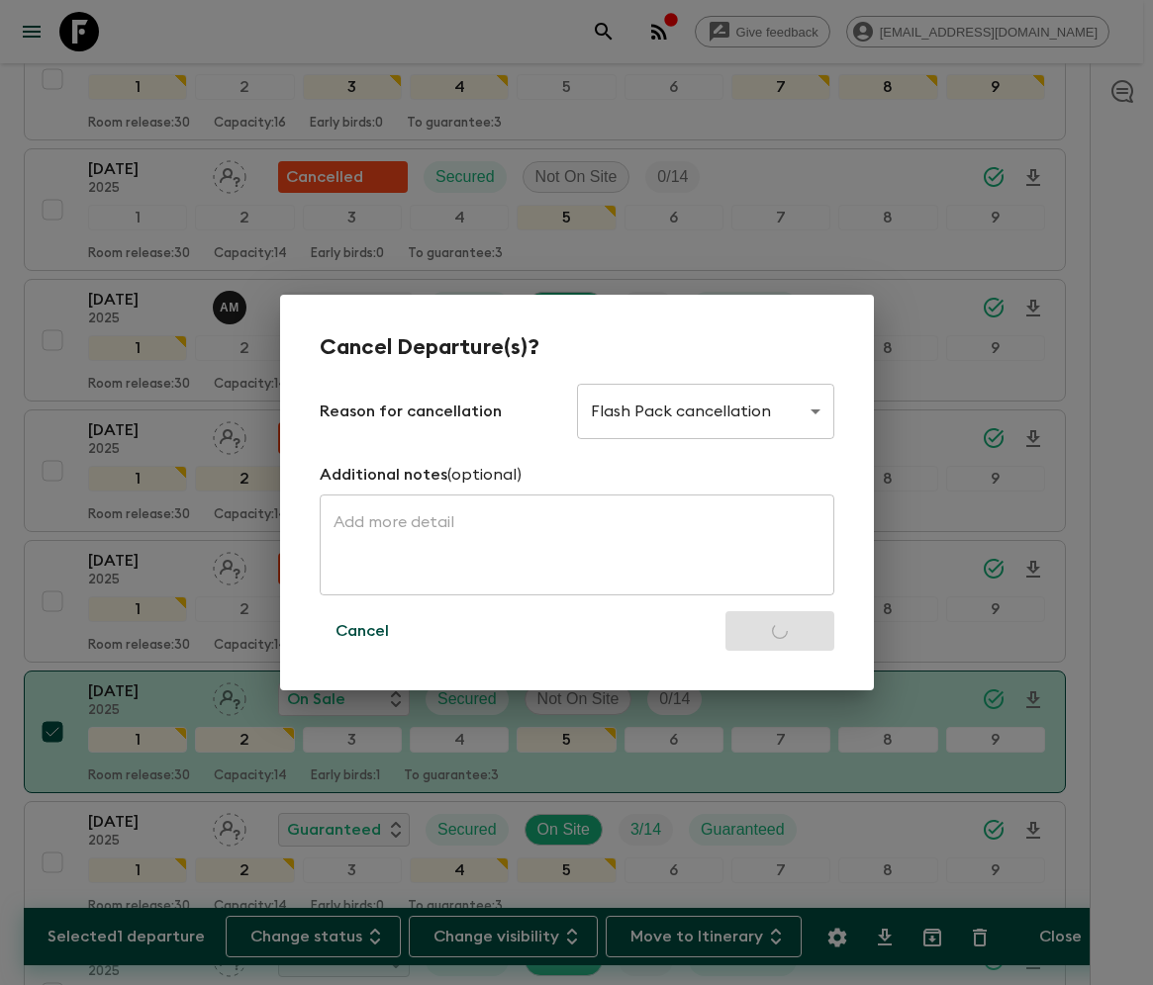
checkbox input "false"
